Goal: Transaction & Acquisition: Subscribe to service/newsletter

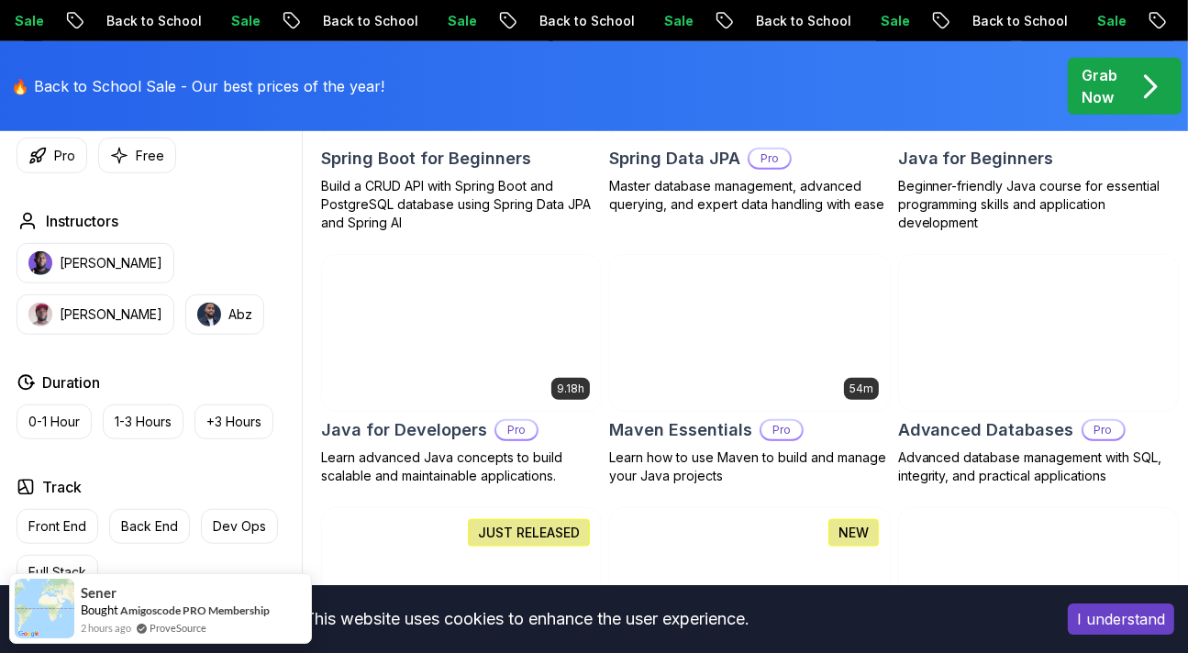
scroll to position [1192, 0]
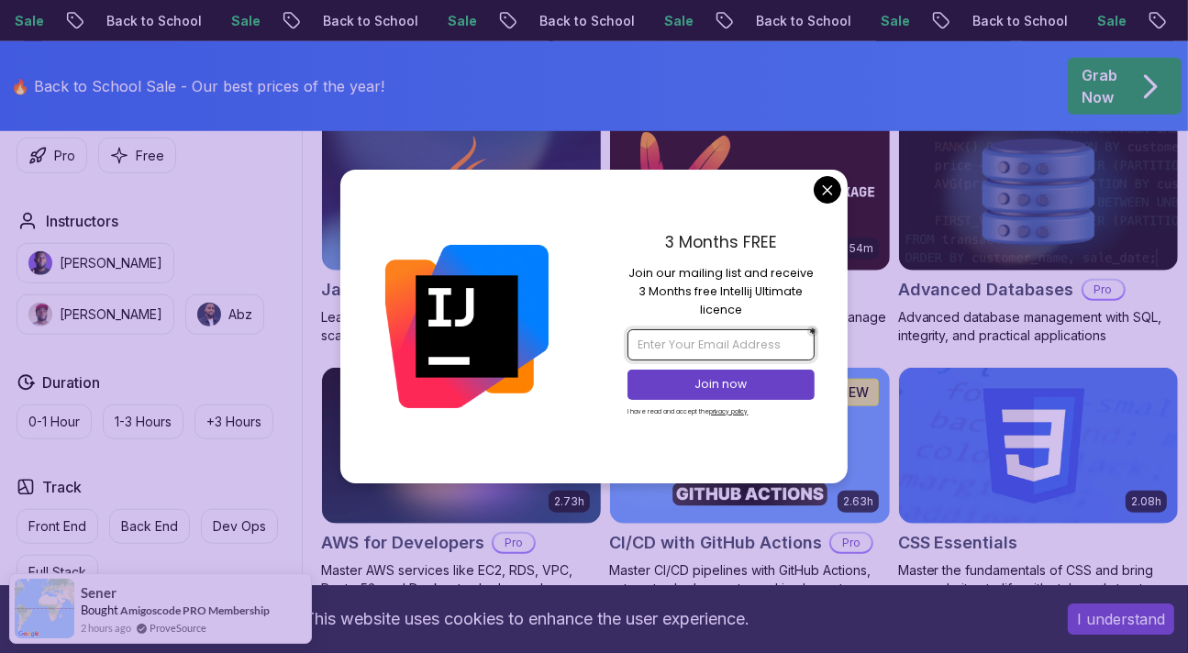
click at [745, 344] on input "email" at bounding box center [720, 344] width 187 height 31
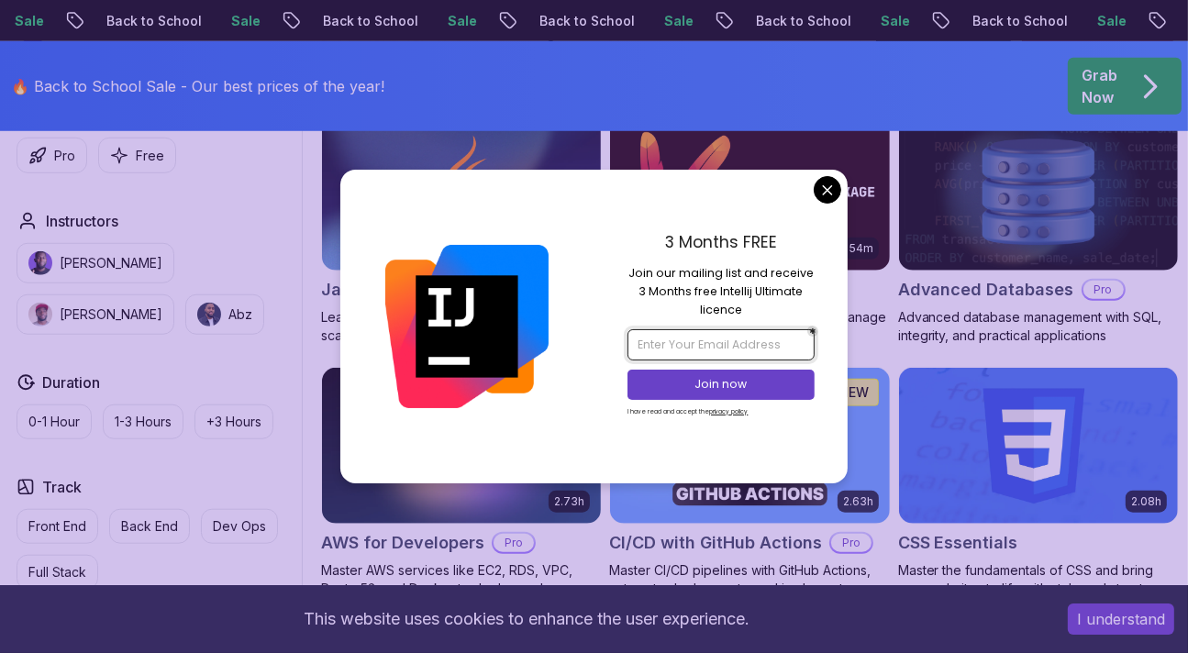
type input "mustafa.akdemir24@gmail.com"
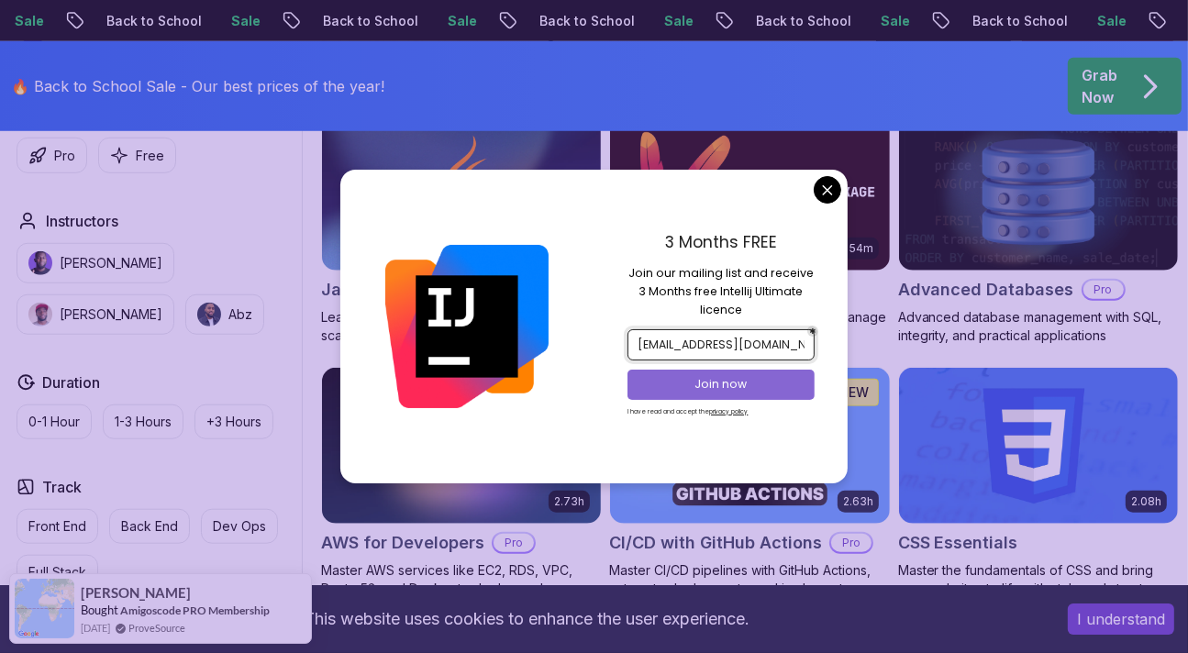
click at [751, 392] on p "Join now" at bounding box center [721, 384] width 152 height 17
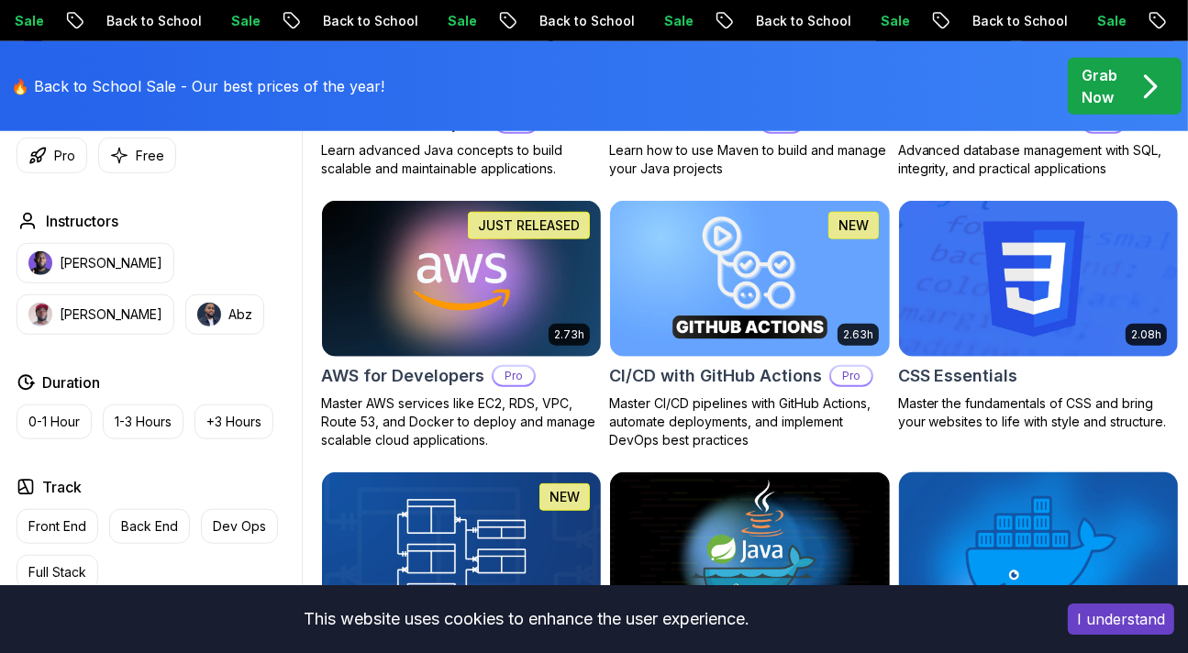
scroll to position [1376, 0]
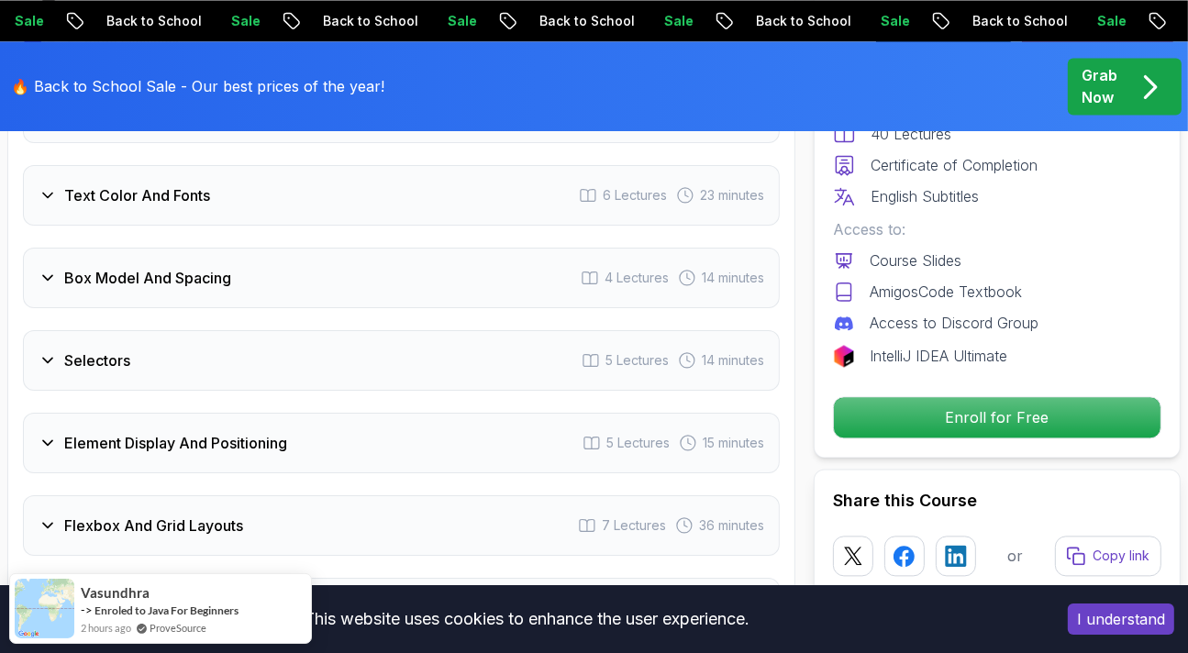
scroll to position [3210, 0]
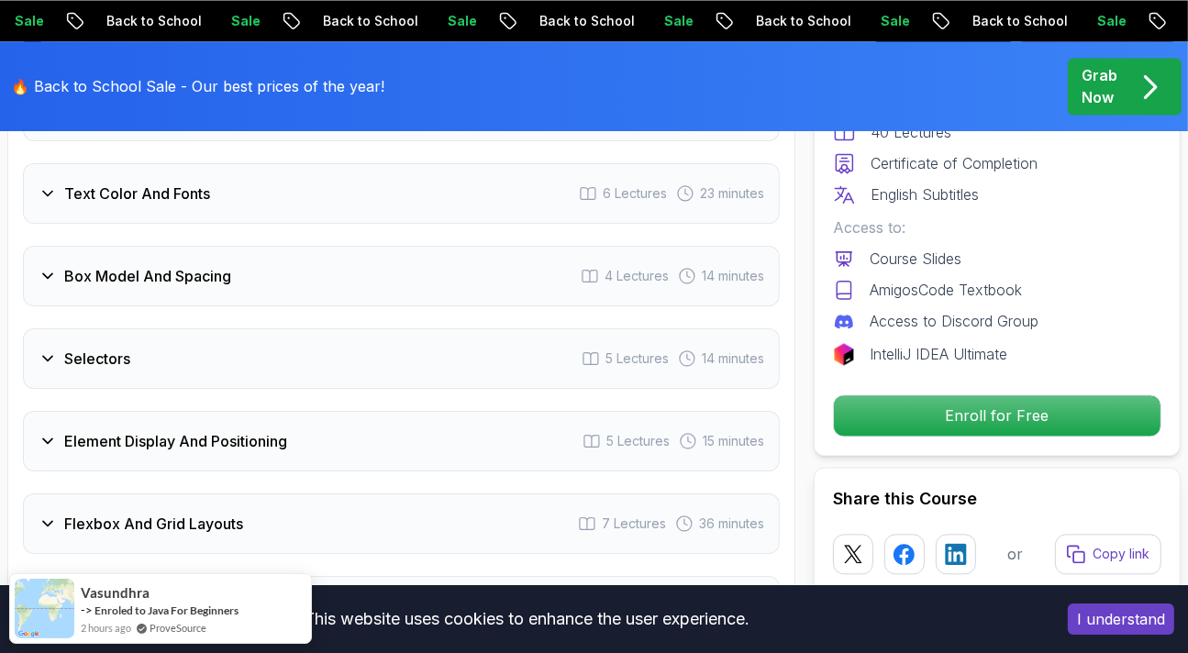
click at [306, 328] on div "Selectors 5 Lectures 14 minutes" at bounding box center [401, 358] width 757 height 61
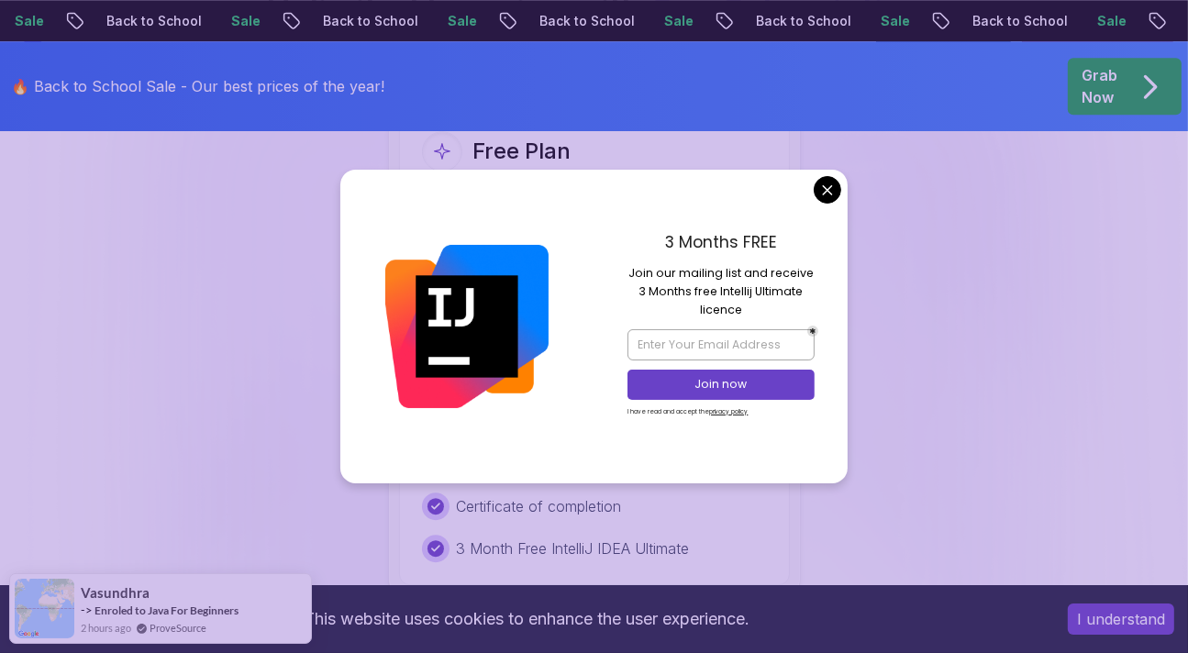
scroll to position [4402, 0]
